Goal: Task Accomplishment & Management: Manage account settings

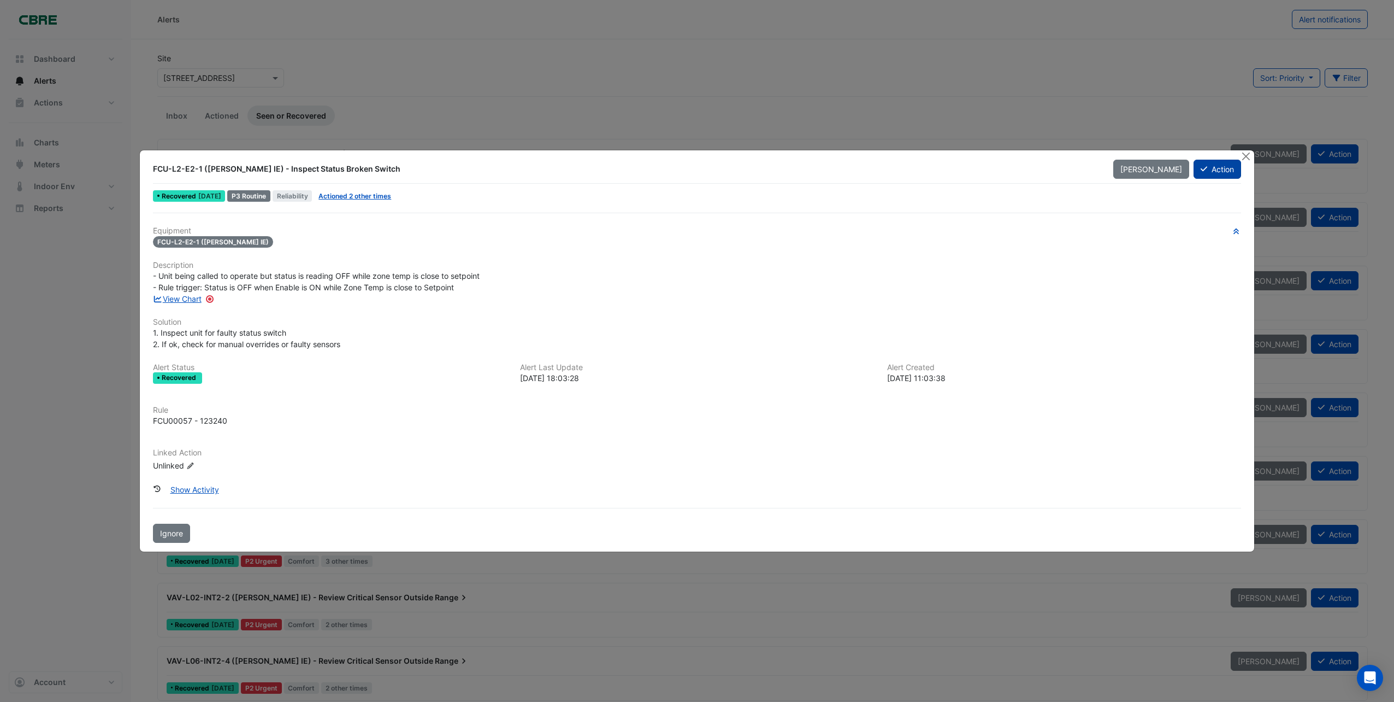
click at [1226, 169] on button "Action" at bounding box center [1218, 169] width 48 height 19
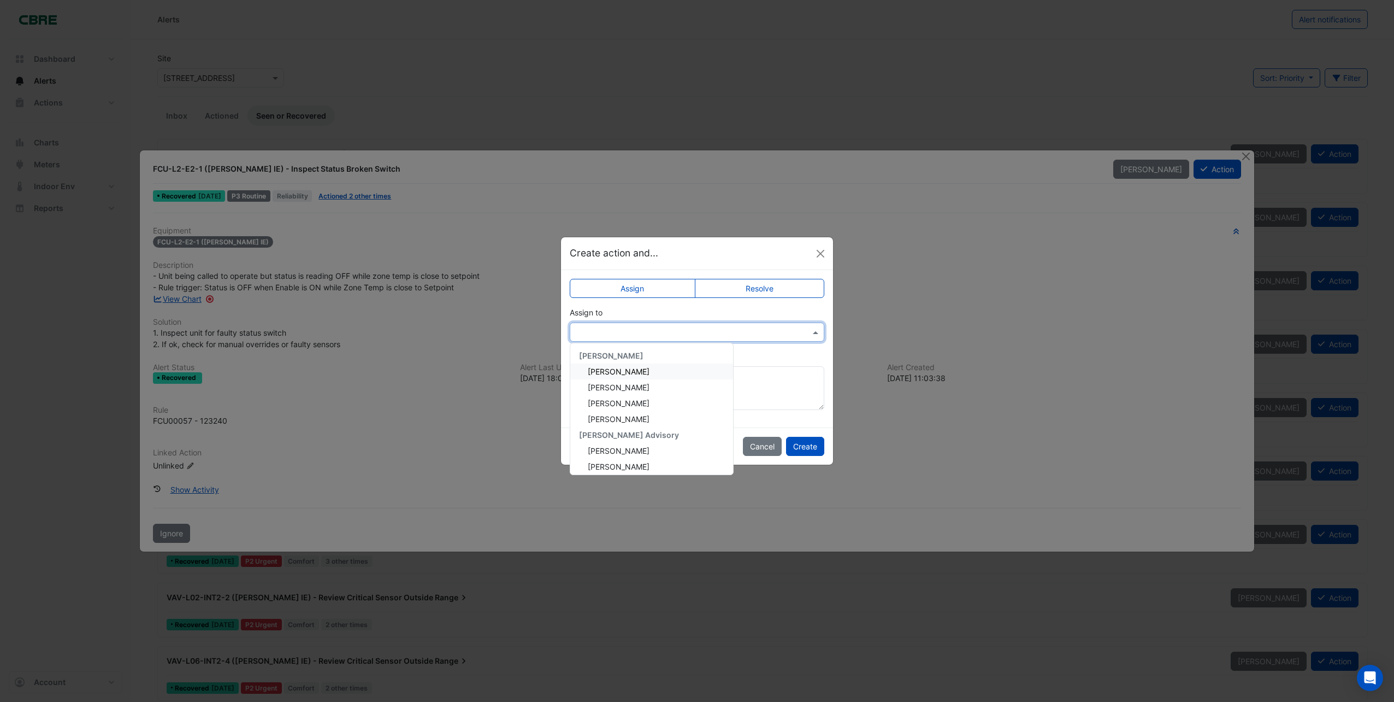
click at [818, 332] on span at bounding box center [817, 331] width 14 height 11
click at [605, 373] on span "[PERSON_NAME]" at bounding box center [619, 371] width 62 height 9
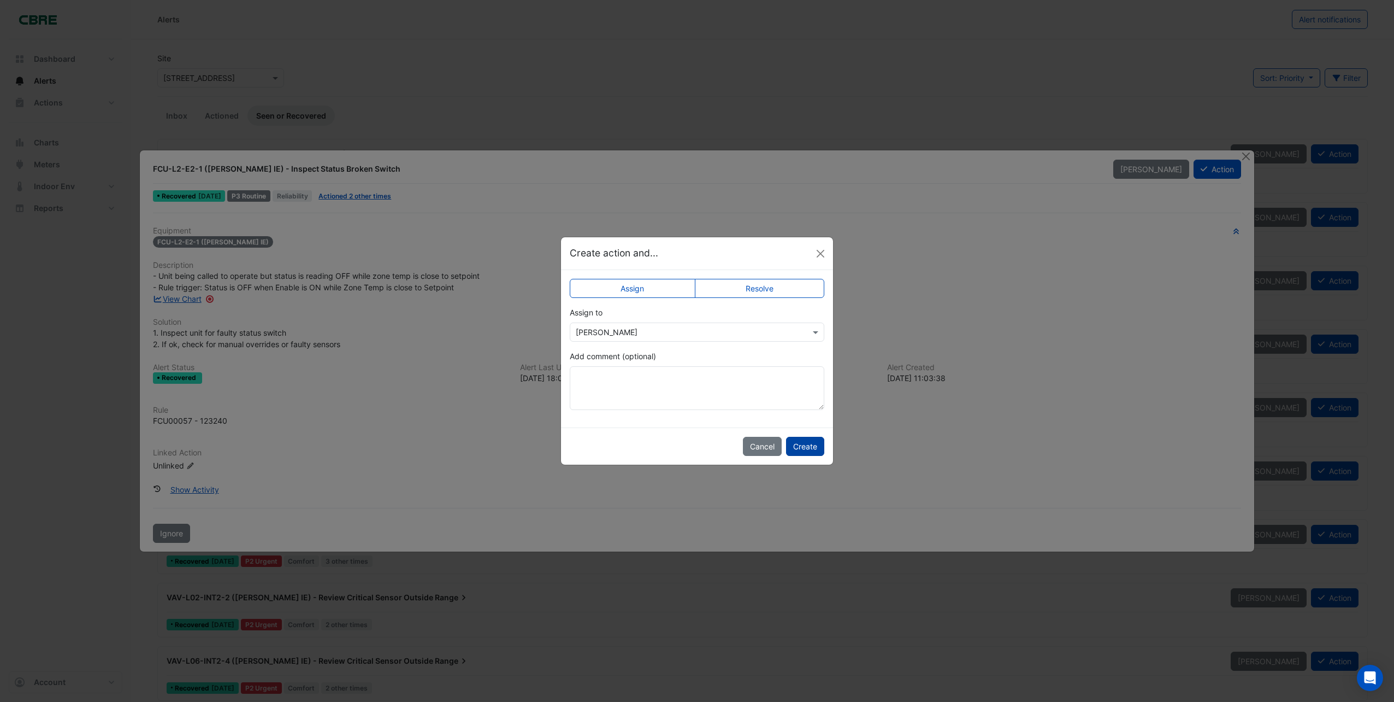
click at [805, 446] on button "Create" at bounding box center [805, 446] width 38 height 19
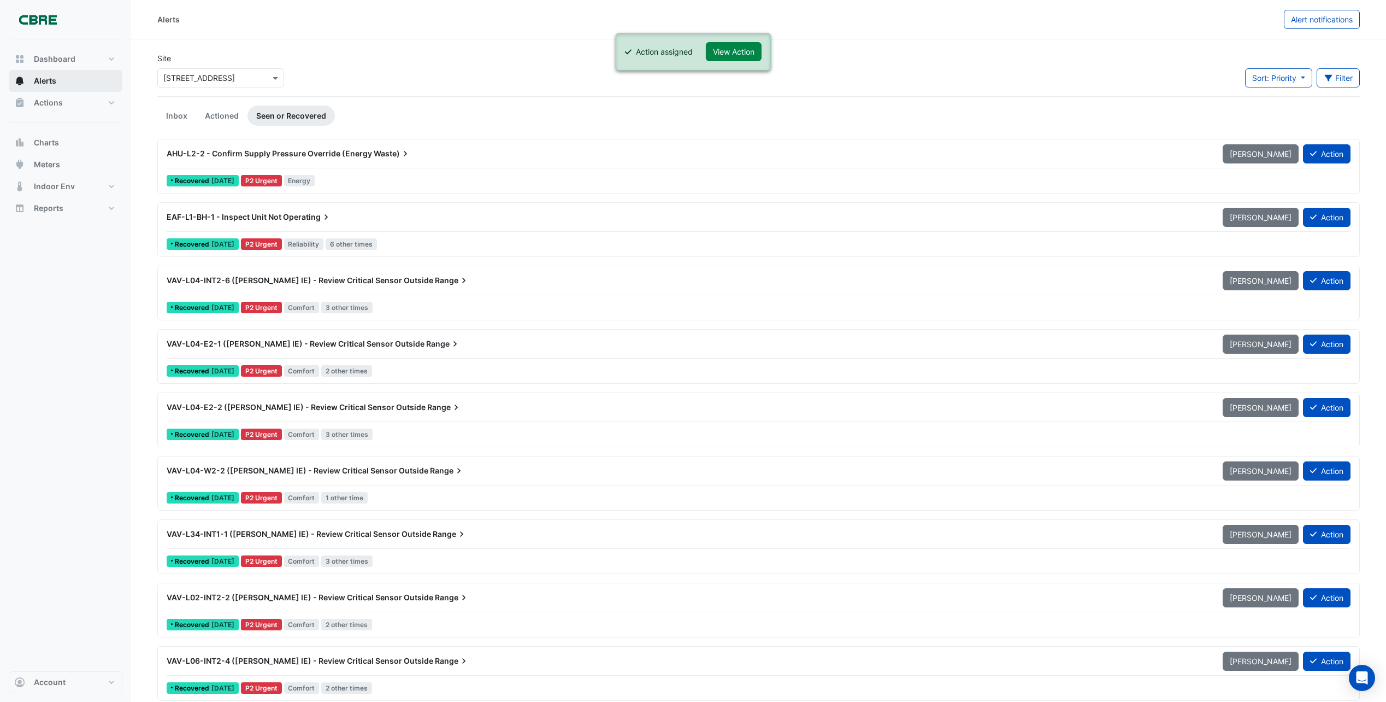
click at [52, 79] on span "Alerts" at bounding box center [45, 80] width 22 height 11
click at [46, 79] on span "Alerts" at bounding box center [45, 80] width 22 height 11
click at [180, 119] on link "Inbox" at bounding box center [176, 115] width 39 height 20
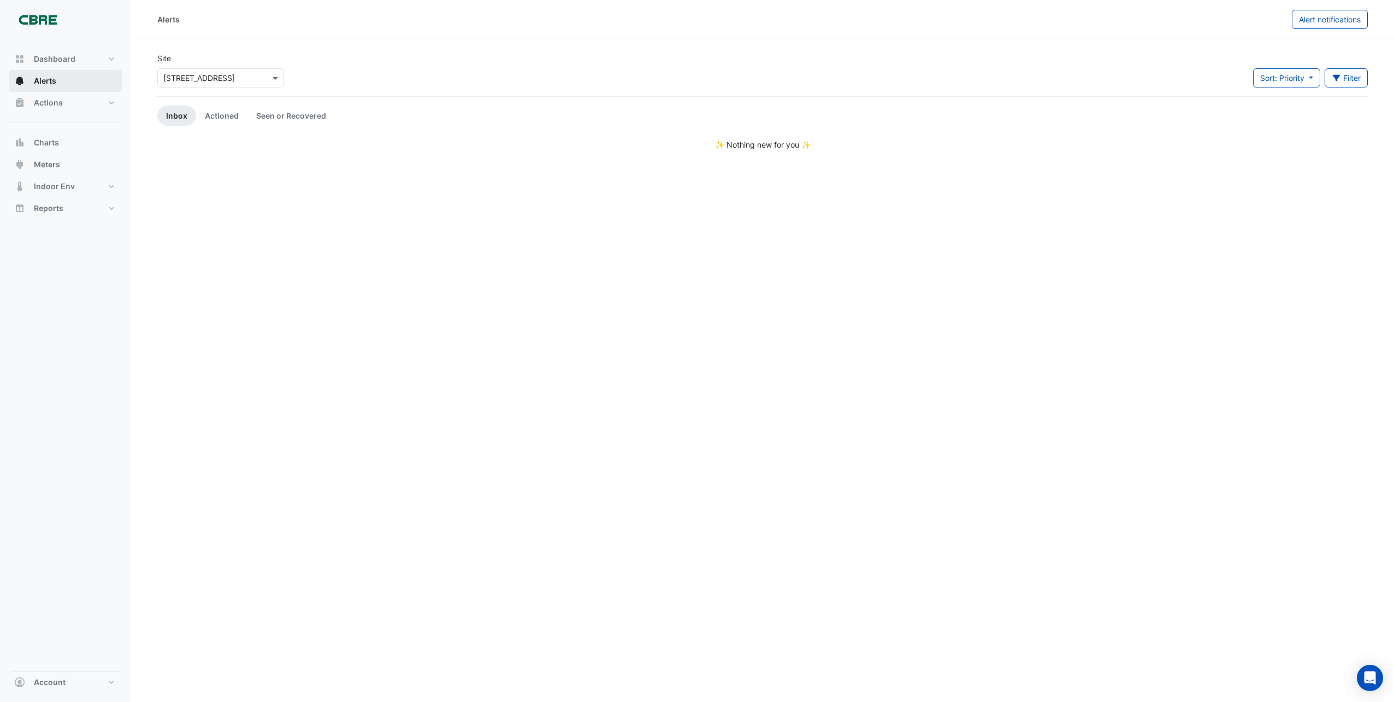
click at [54, 78] on span "Alerts" at bounding box center [45, 80] width 22 height 11
